Goal: Task Accomplishment & Management: Manage account settings

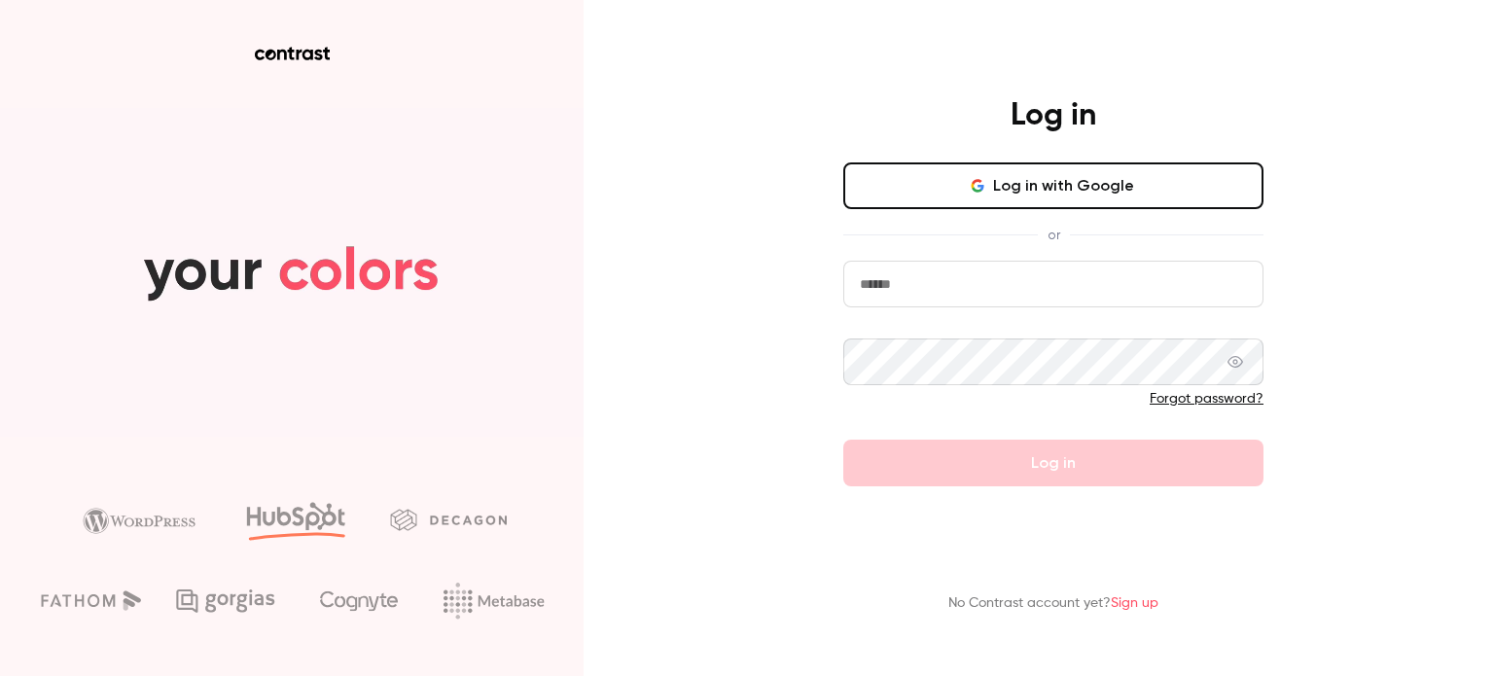
type input "**********"
click at [1045, 439] on form "**********" at bounding box center [1053, 374] width 420 height 226
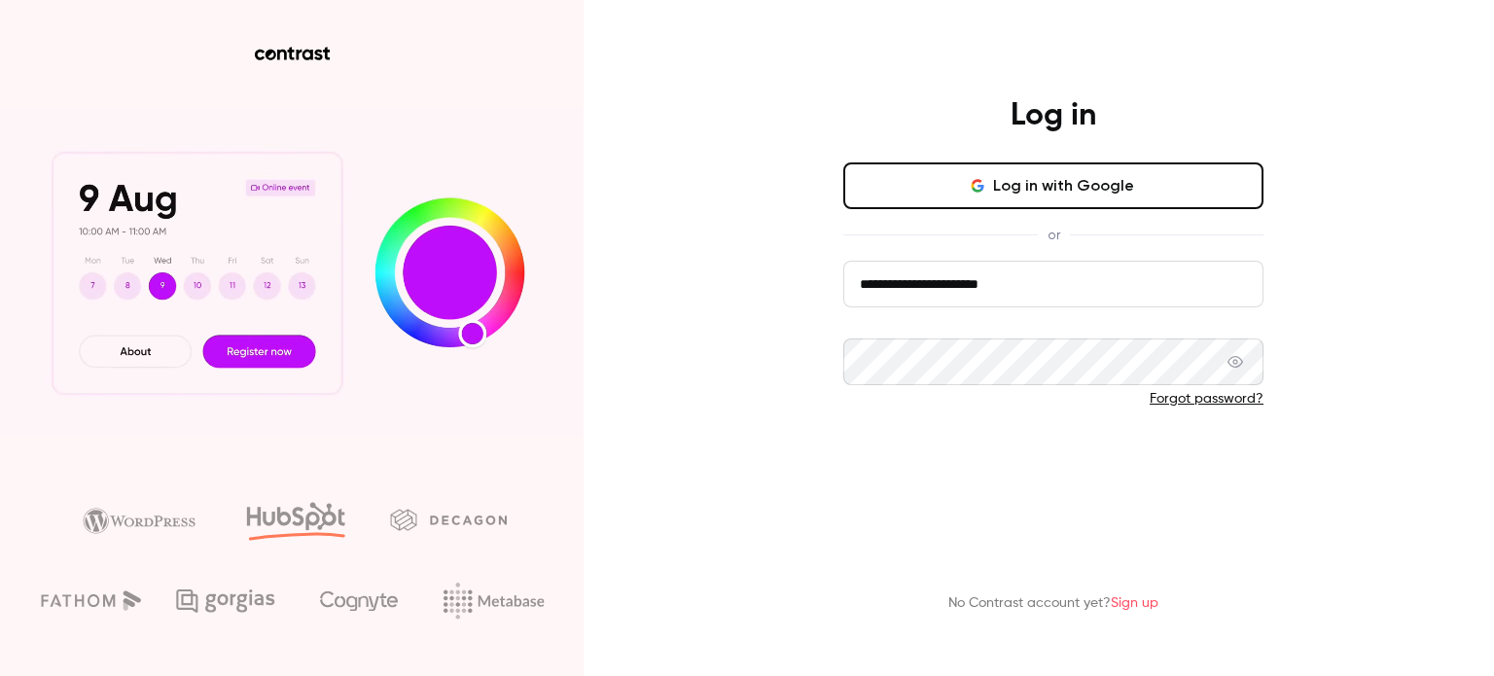
click at [1013, 469] on button "Log in" at bounding box center [1053, 463] width 420 height 47
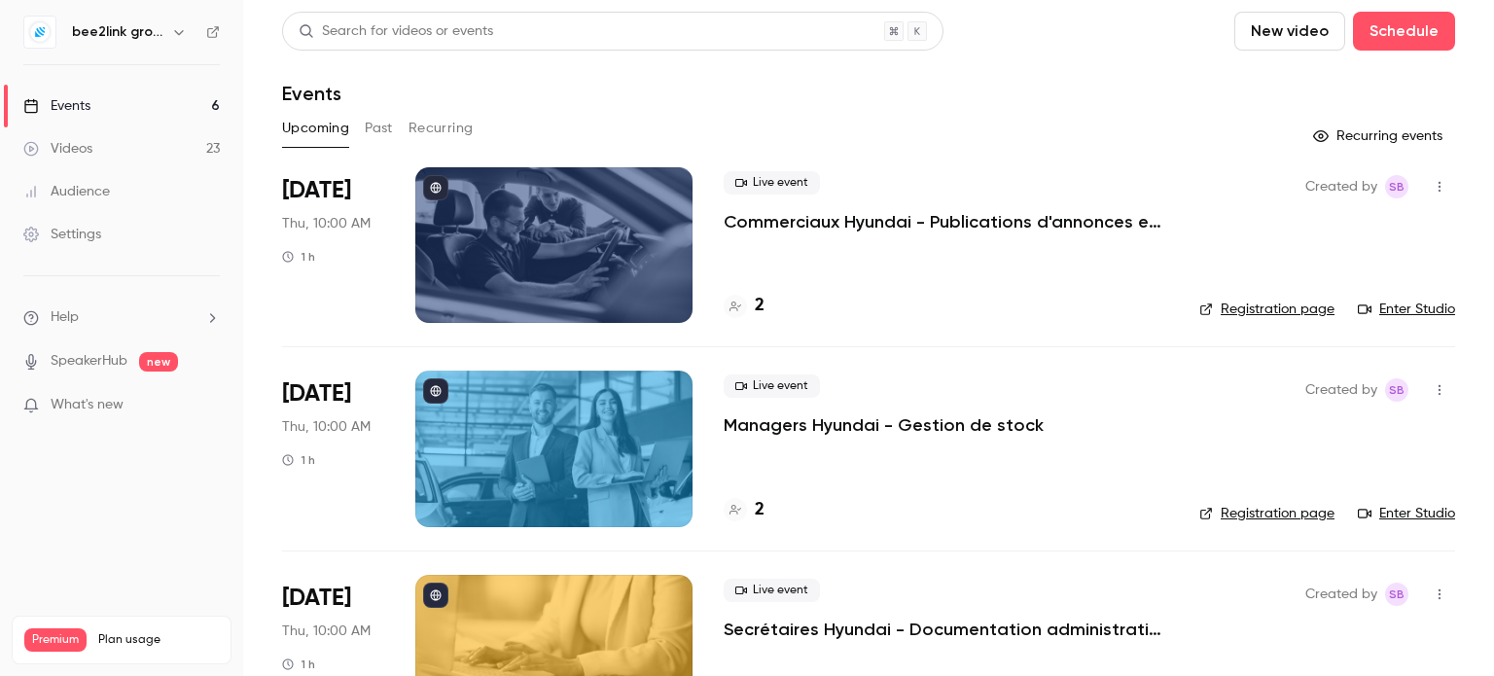
click at [1395, 299] on div "Created by SB Registration page Enter Studio" at bounding box center [1327, 245] width 256 height 156
click at [1408, 312] on link "Enter Studio" at bounding box center [1406, 309] width 97 height 19
click at [910, 221] on p "Commerciaux Hyundai - Publications d'annonces et étiquettes de prix" at bounding box center [946, 221] width 445 height 23
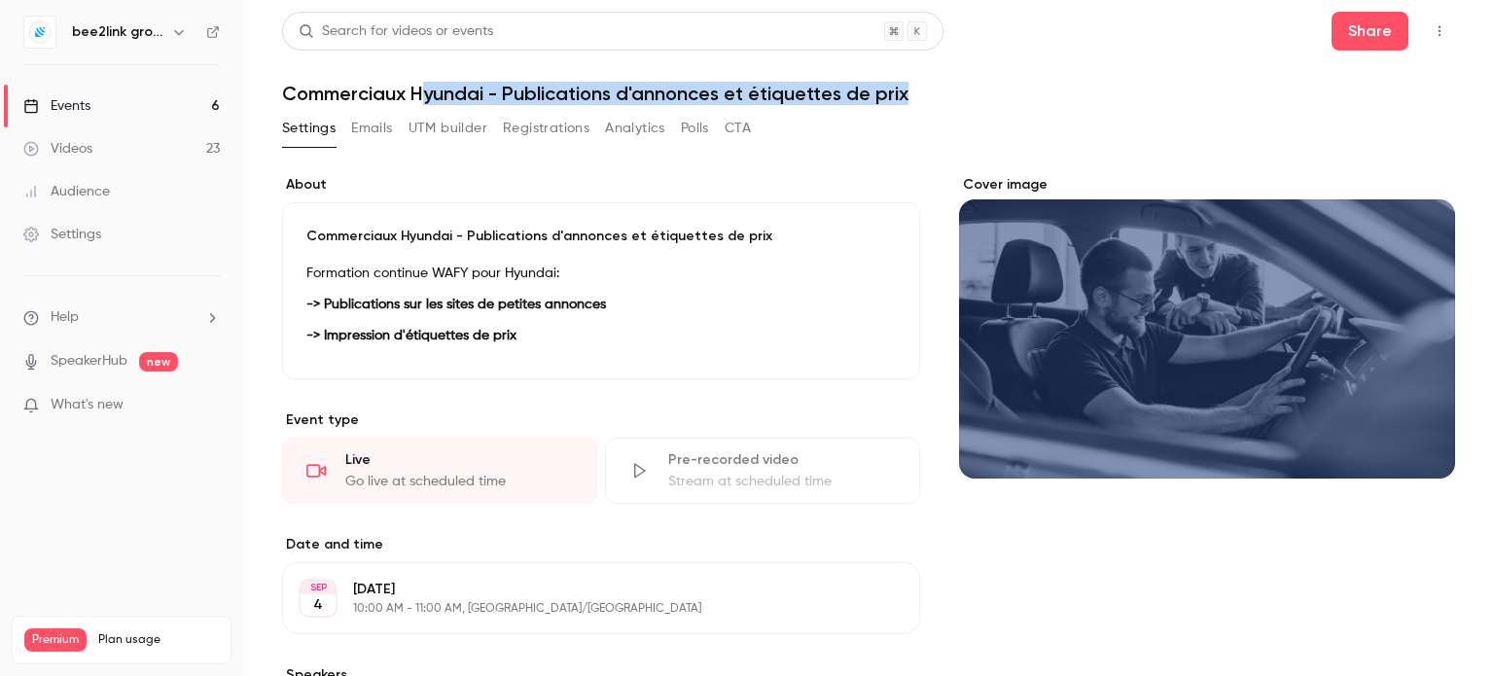
drag, startPoint x: 928, startPoint y: 89, endPoint x: 428, endPoint y: 90, distance: 500.0
click at [428, 92] on h1 "Commerciaux Hyundai - Publications d'annonces et étiquettes de prix" at bounding box center [868, 93] width 1173 height 23
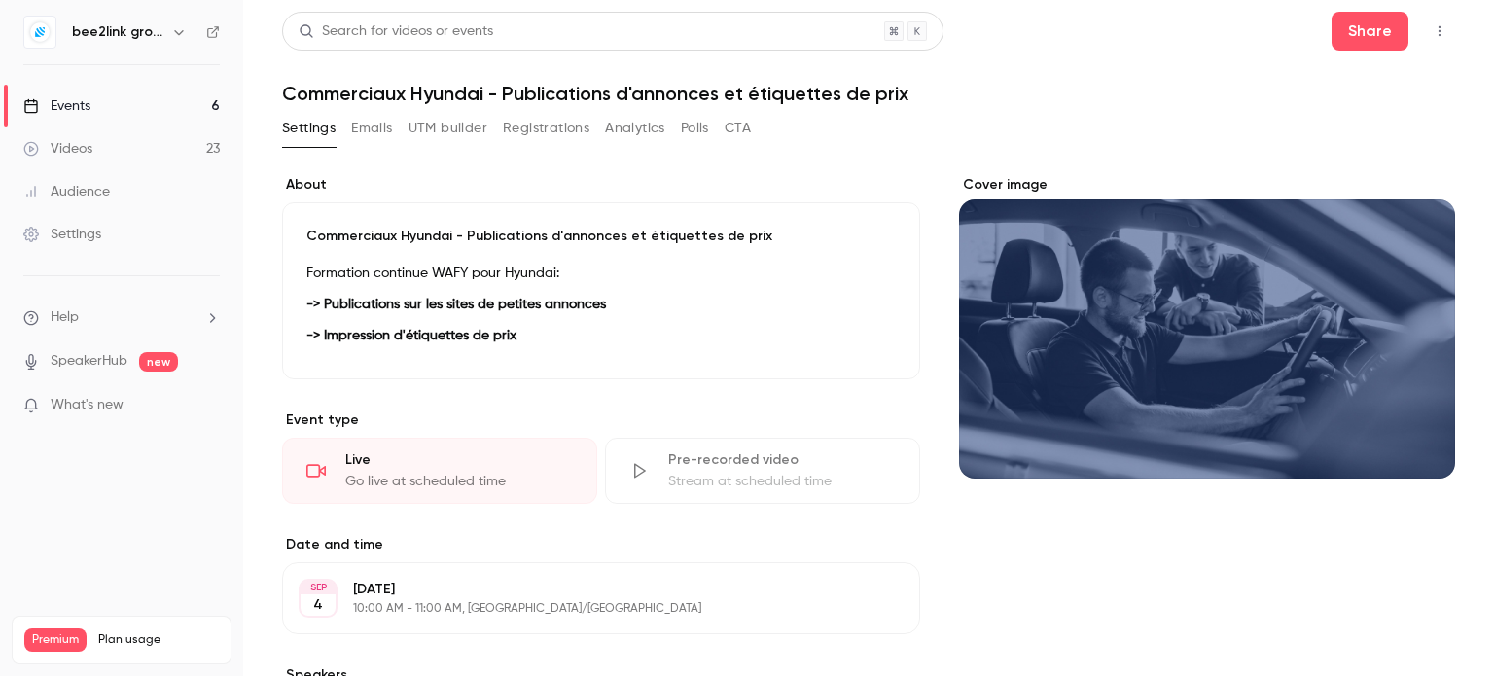
click at [797, 186] on label "About" at bounding box center [601, 184] width 638 height 19
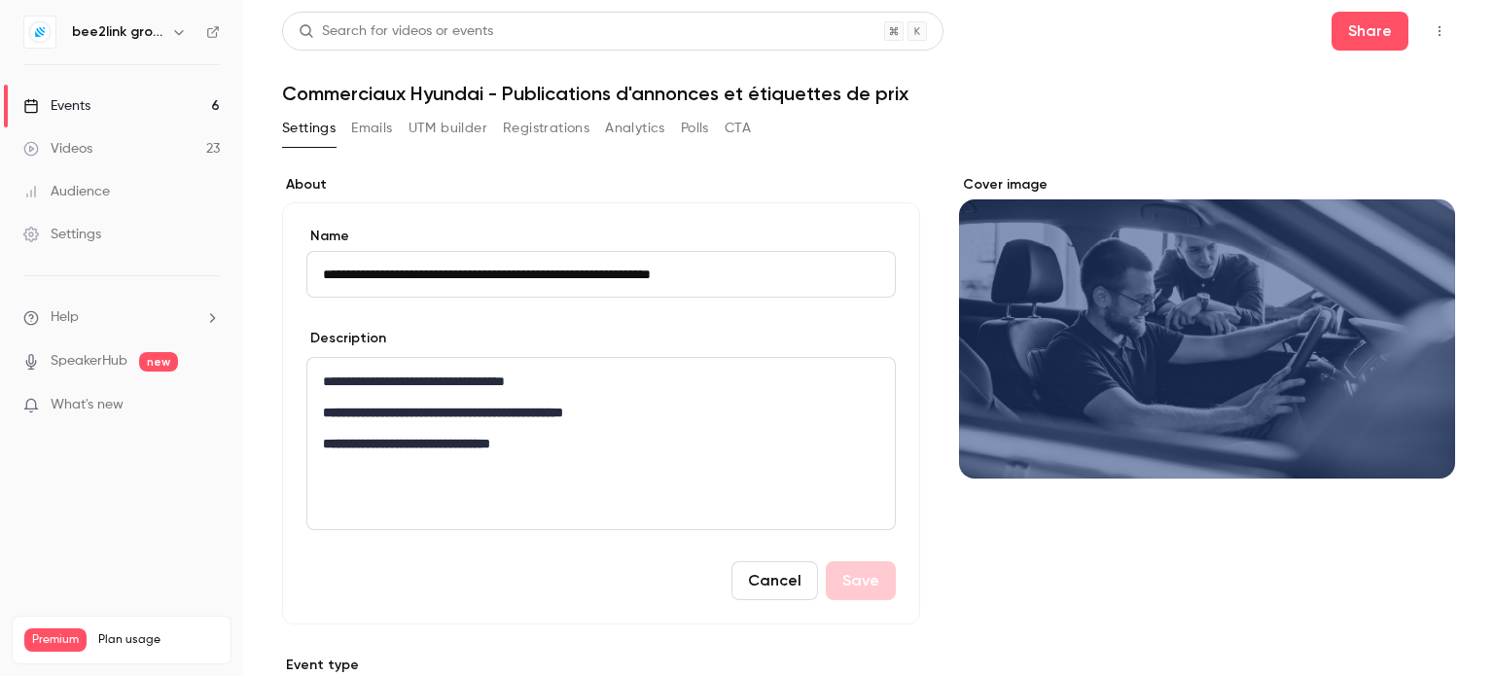
click at [580, 139] on button "Registrations" at bounding box center [546, 128] width 87 height 31
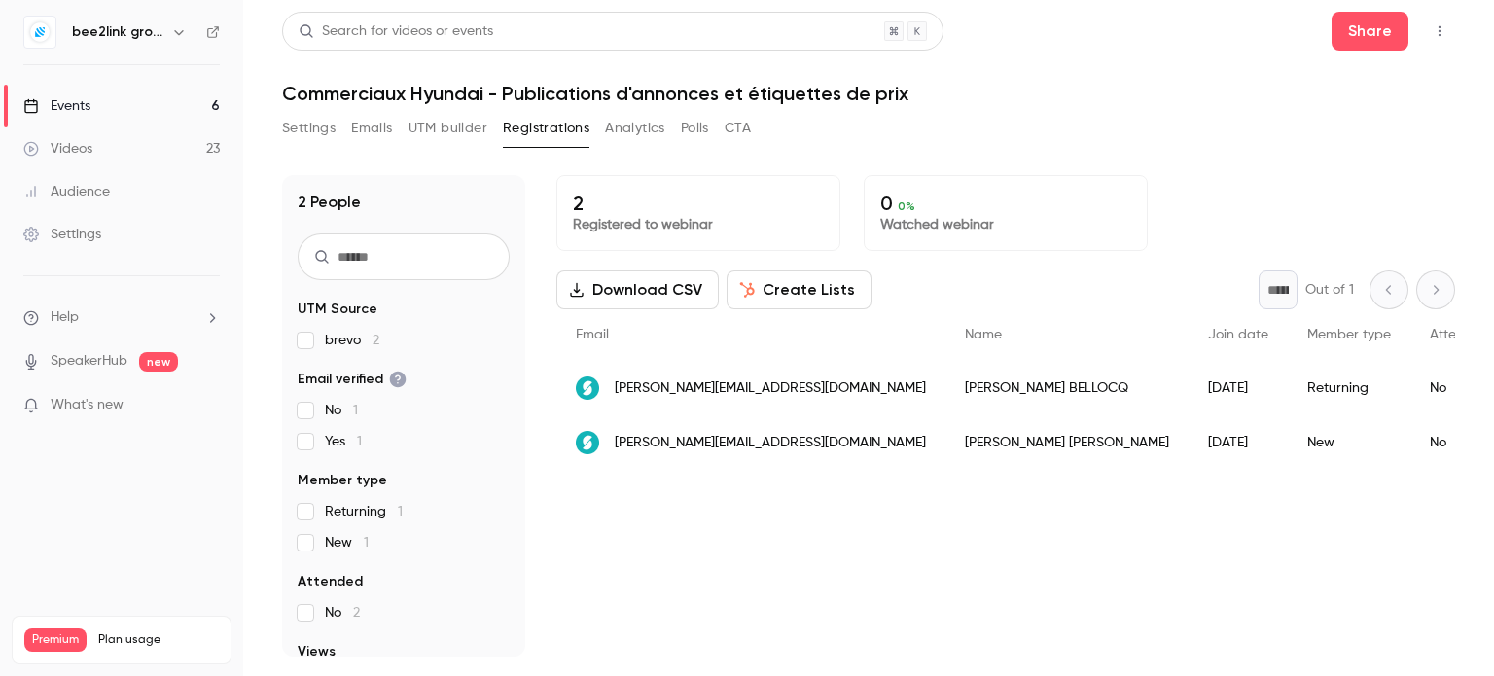
click at [333, 120] on button "Settings" at bounding box center [308, 128] width 53 height 31
